Goal: Navigation & Orientation: Find specific page/section

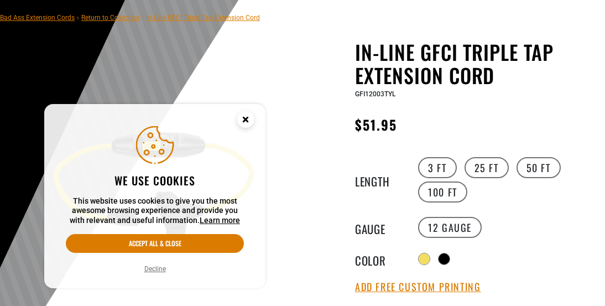
scroll to position [80, 0]
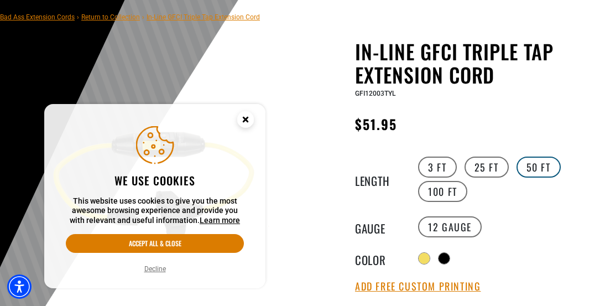
click at [538, 161] on label "50 FT" at bounding box center [539, 167] width 44 height 21
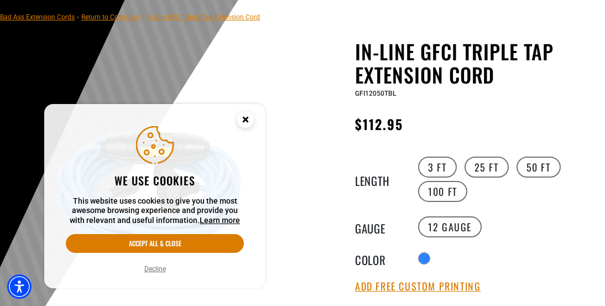
click at [153, 269] on button "Decline" at bounding box center [155, 268] width 28 height 11
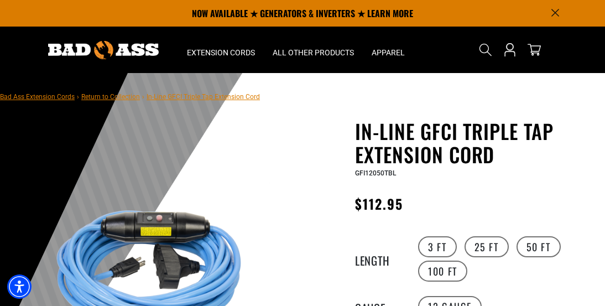
click at [31, 100] on link "Bad Ass Extension Cords" at bounding box center [37, 97] width 75 height 8
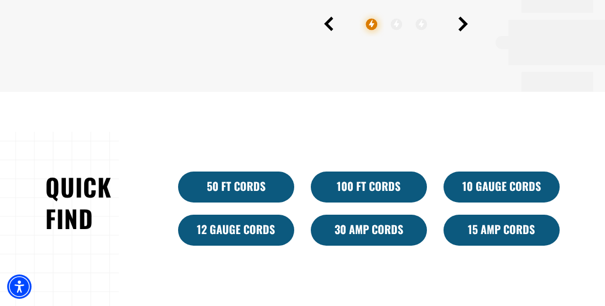
scroll to position [536, 0]
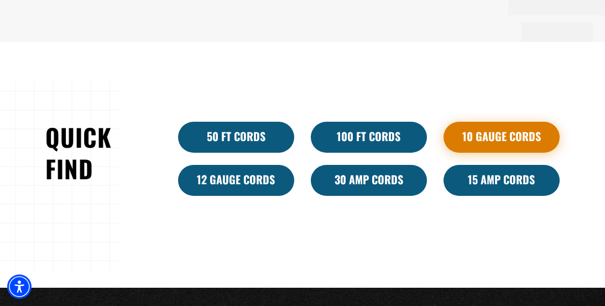
click at [523, 142] on link "10 Gauge Cords" at bounding box center [502, 137] width 116 height 31
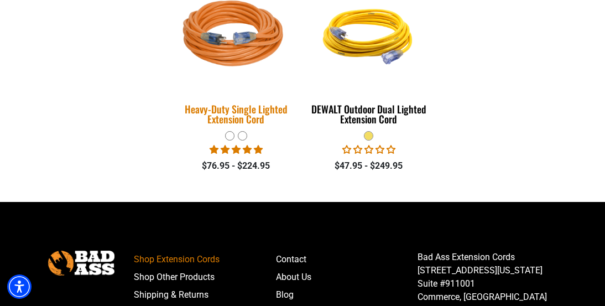
scroll to position [1003, 0]
